Goal: Find specific page/section: Find specific page/section

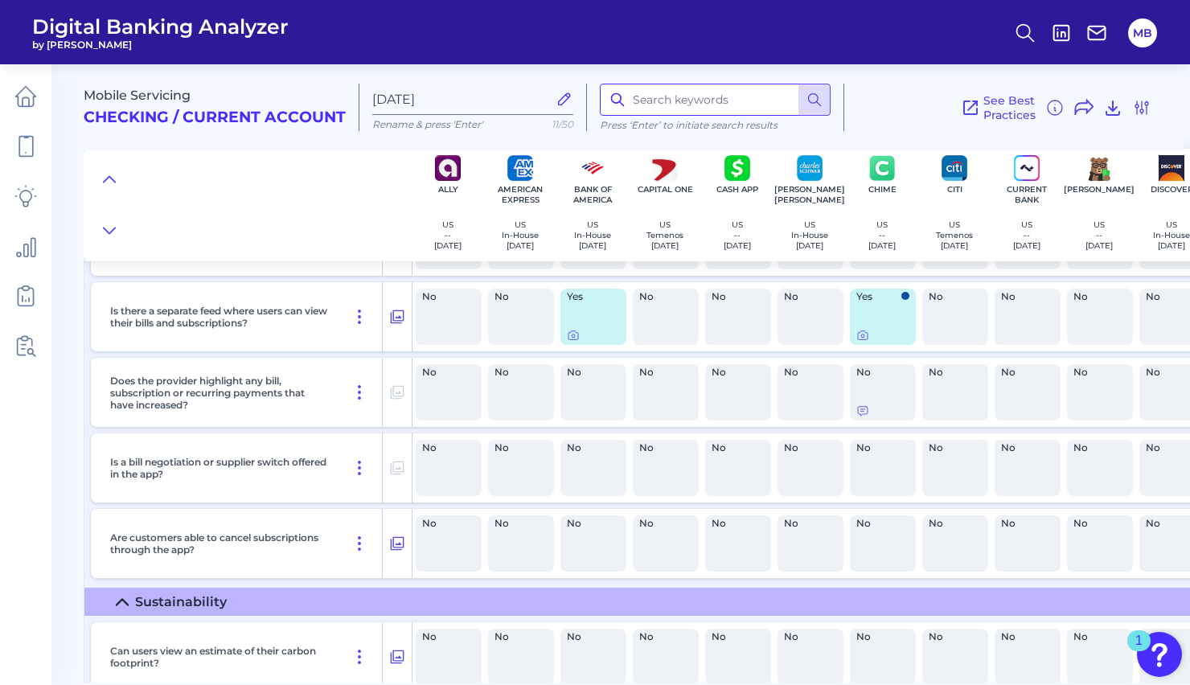
scroll to position [5248, 0]
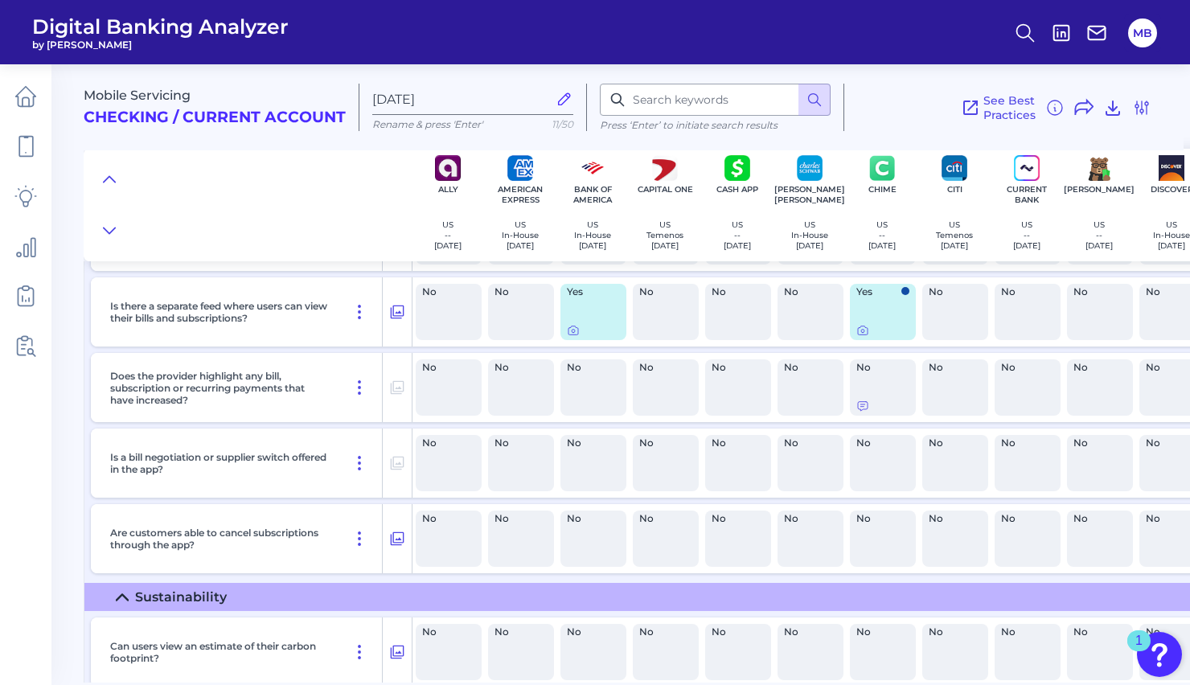
click at [76, 462] on main "Mobile Servicing Checking / Current Account [DATE] Rename & press 'Enter' 11/50…" at bounding box center [595, 342] width 1190 height 685
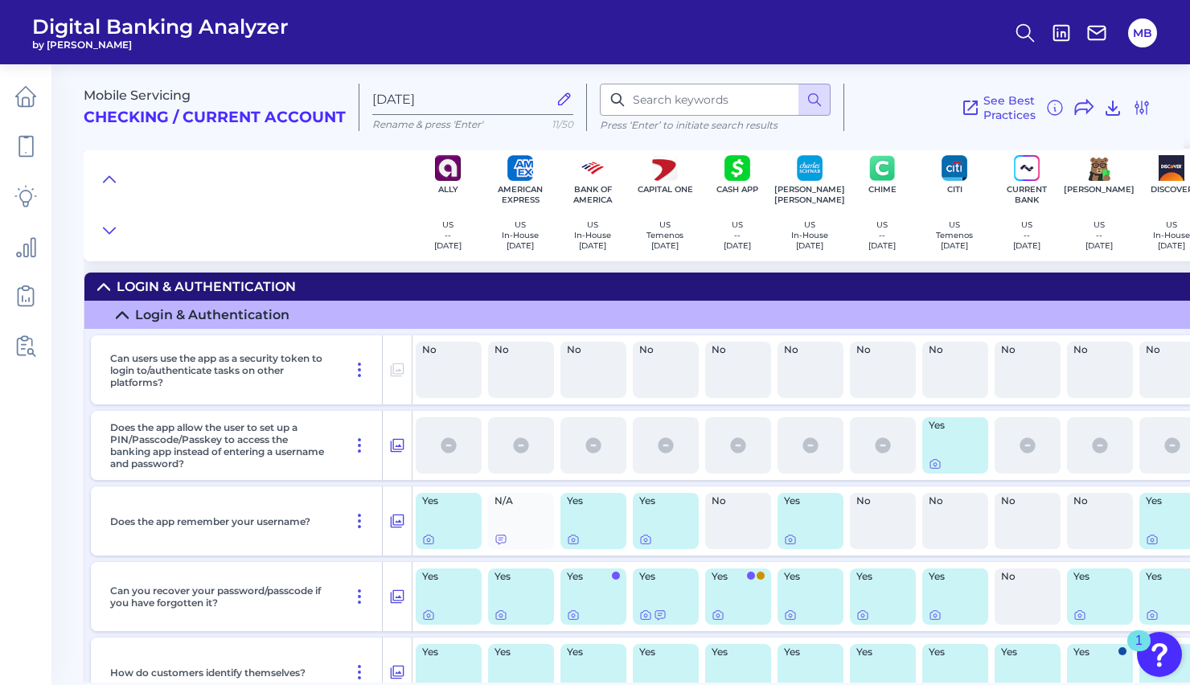
scroll to position [0, 0]
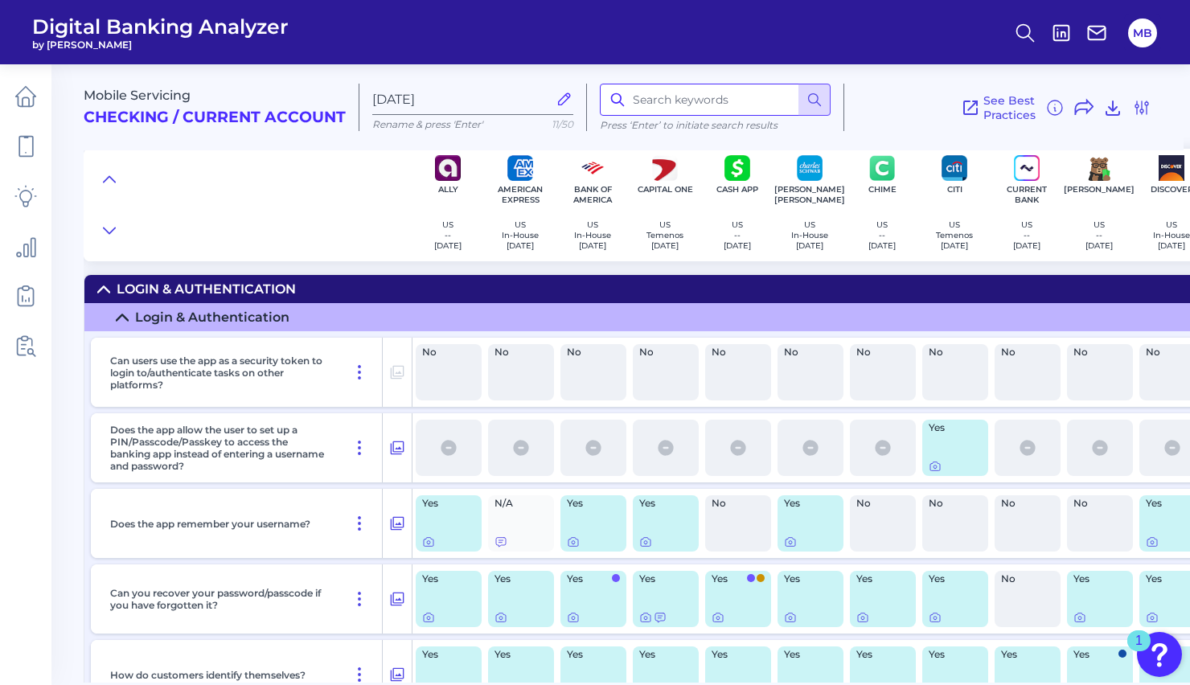
click at [687, 88] on input at bounding box center [715, 100] width 231 height 32
type input "new"
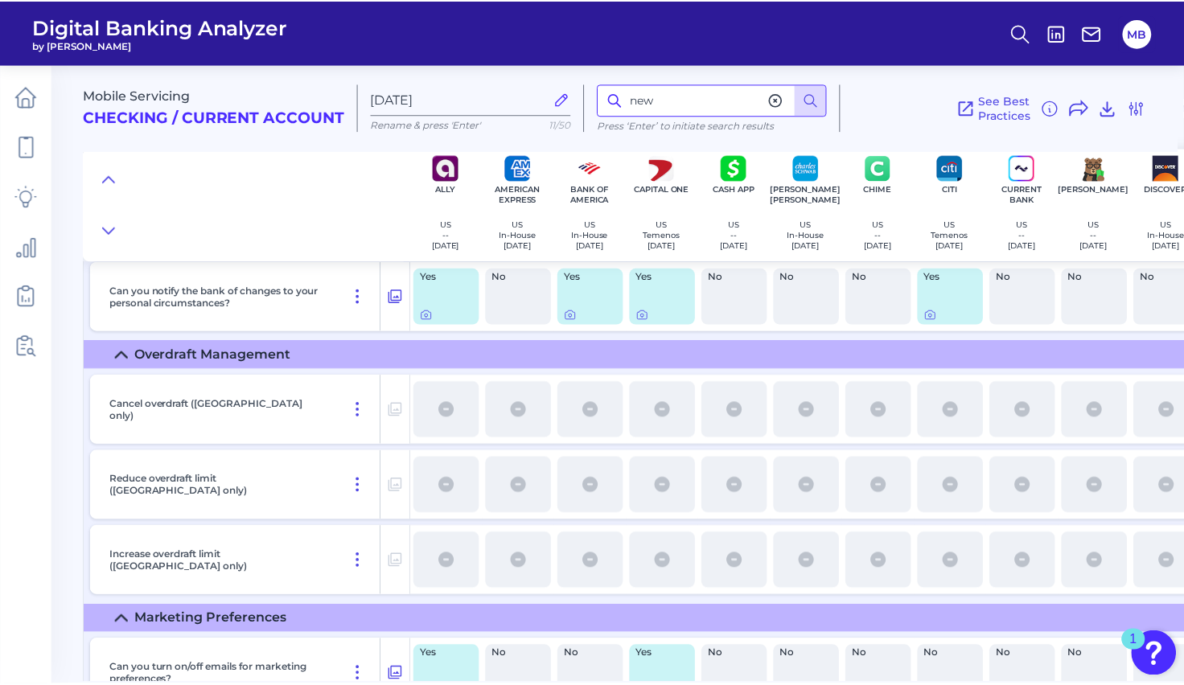
scroll to position [1147, 0]
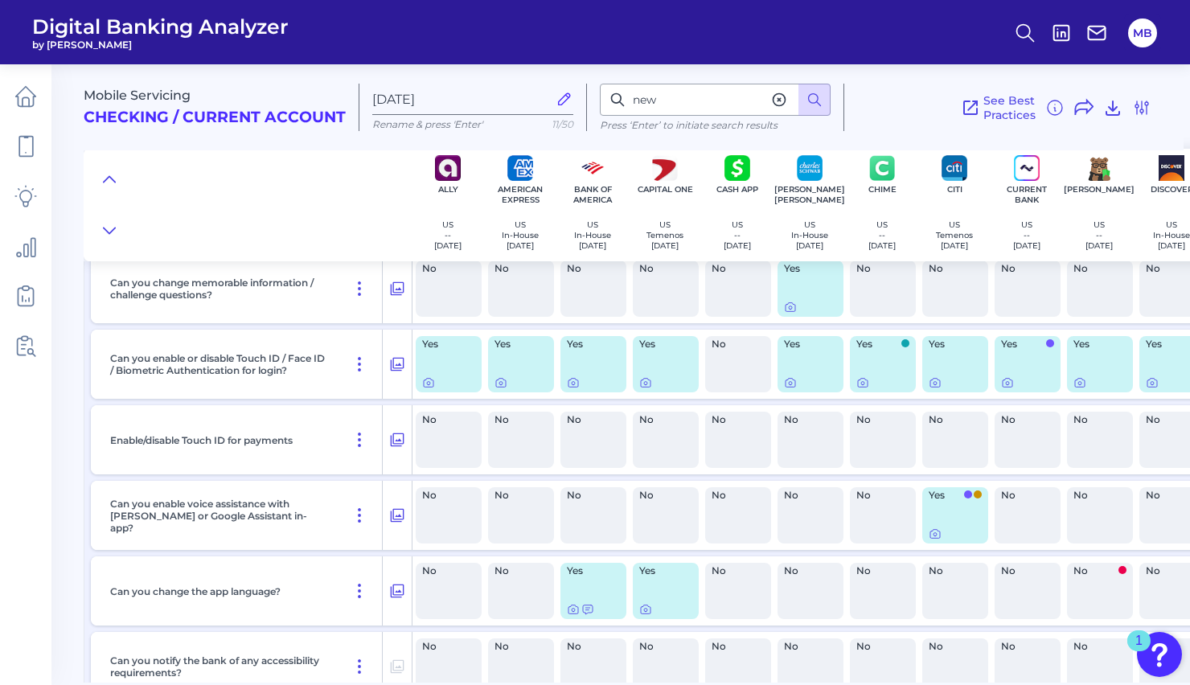
click at [777, 100] on icon at bounding box center [779, 100] width 16 height 16
click at [1011, 101] on span "See Best Practices" at bounding box center [1009, 107] width 52 height 29
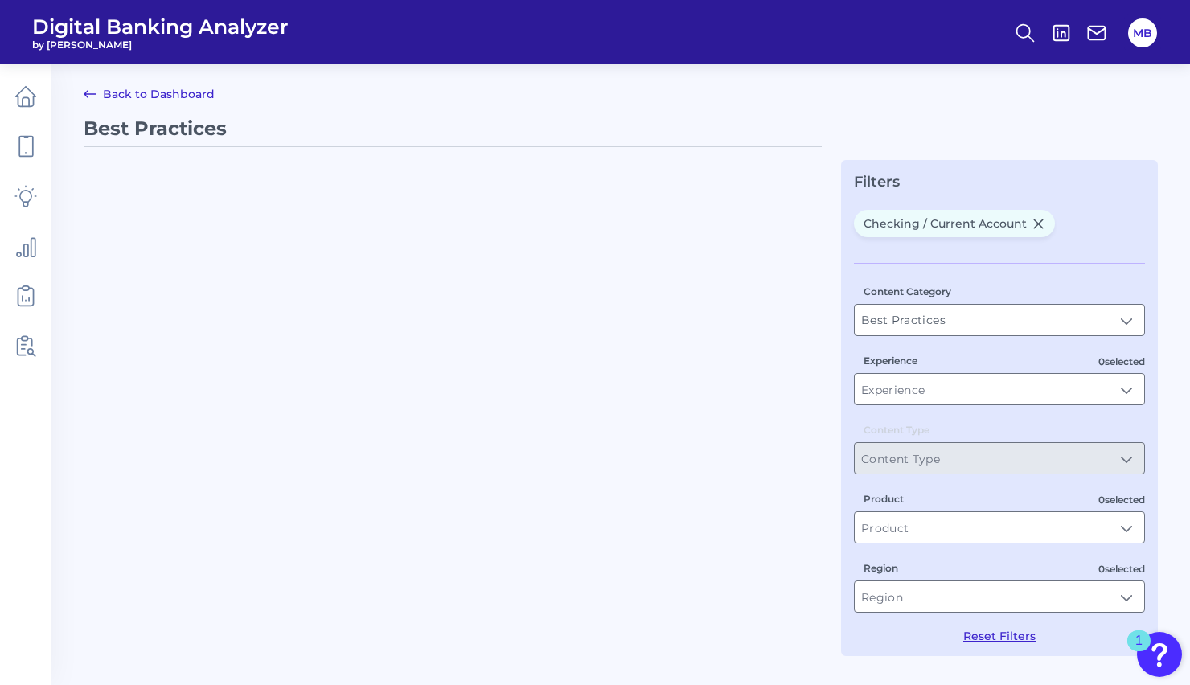
type input "Checking / Current Account"
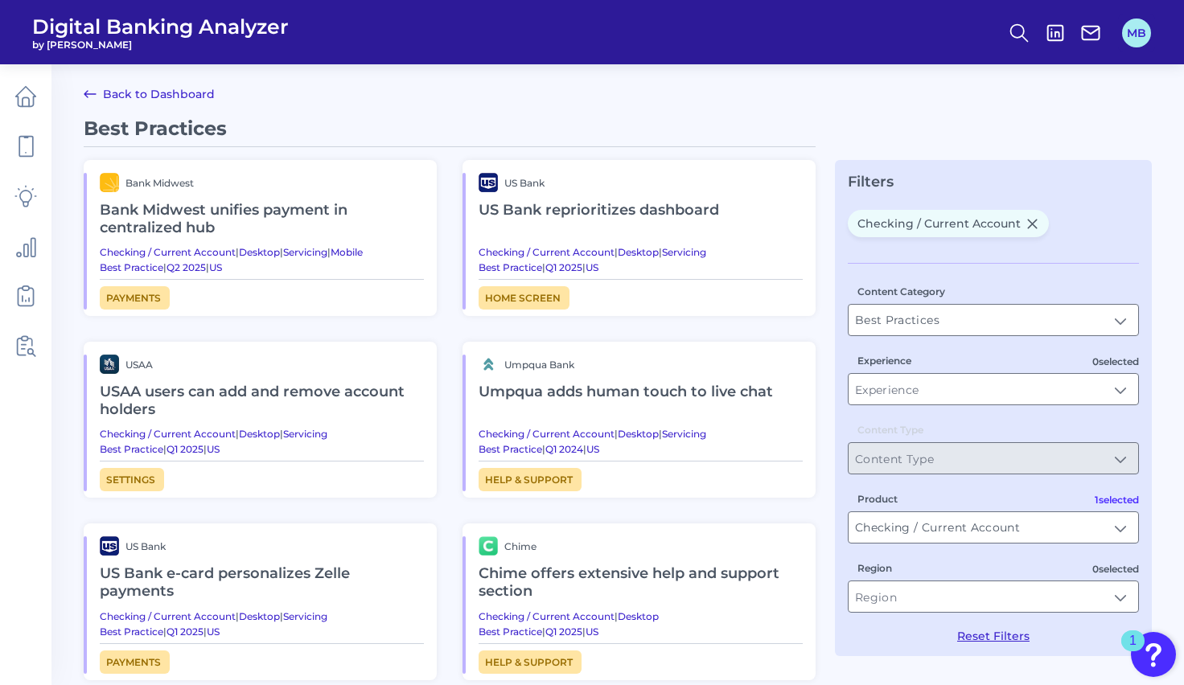
click at [1143, 33] on button "MB" at bounding box center [1136, 32] width 29 height 29
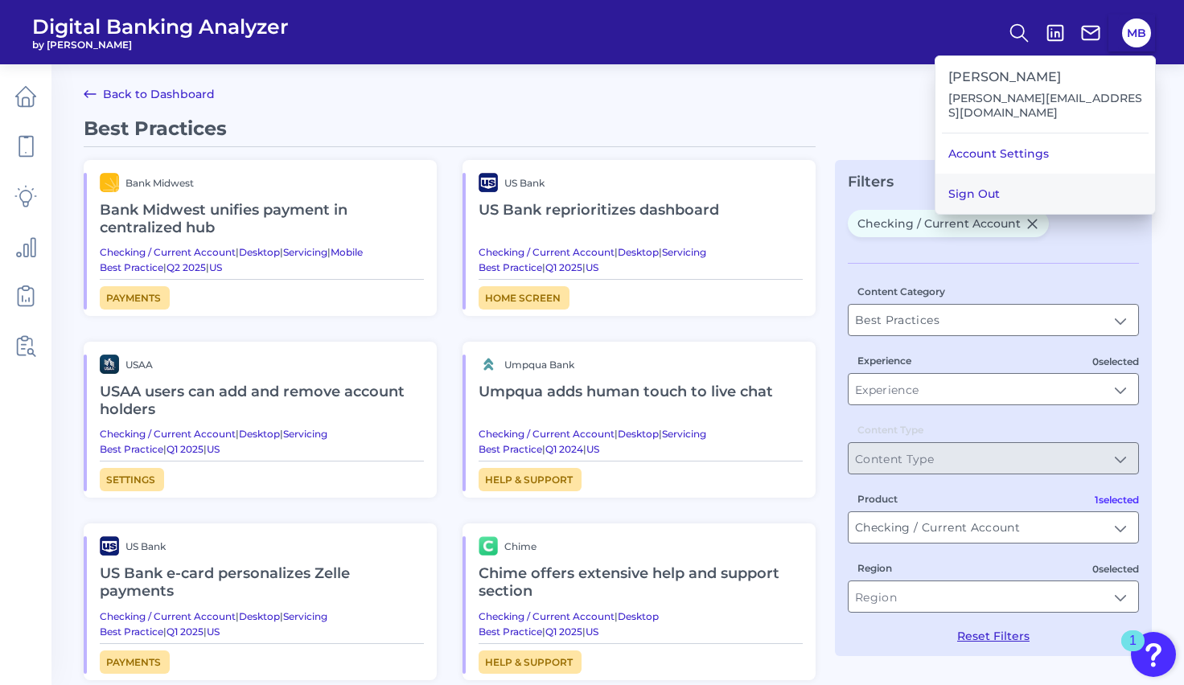
click at [1008, 177] on button "Sign Out" at bounding box center [1045, 194] width 220 height 40
